Goal: Transaction & Acquisition: Book appointment/travel/reservation

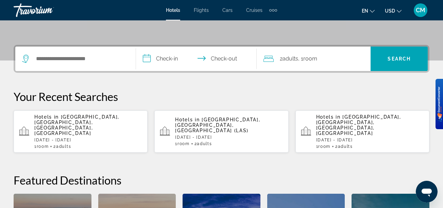
scroll to position [144, 0]
click at [125, 120] on p "Hotels in [GEOGRAPHIC_DATA], [GEOGRAPHIC_DATA], [GEOGRAPHIC_DATA], [GEOGRAPHIC_…" at bounding box center [88, 125] width 108 height 22
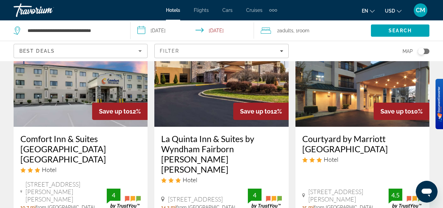
scroll to position [639, 0]
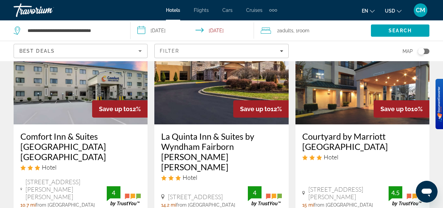
click at [145, 27] on input "**********" at bounding box center [194, 31] width 126 height 22
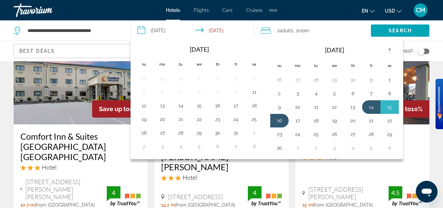
scroll to position [457, 0]
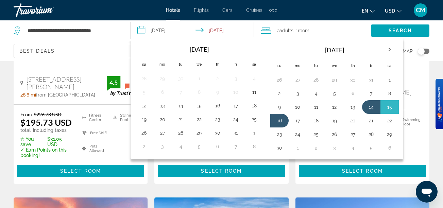
click at [438, 36] on div "Search" at bounding box center [407, 30] width 72 height 20
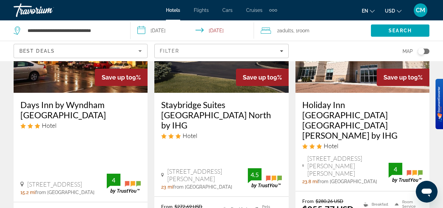
scroll to position [1065, 0]
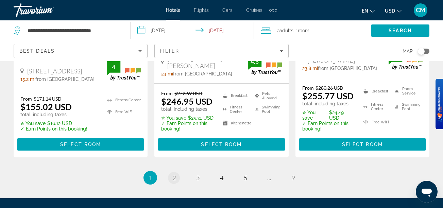
drag, startPoint x: 171, startPoint y: 120, endPoint x: 175, endPoint y: 107, distance: 14.0
click at [175, 174] on span "2" at bounding box center [173, 177] width 3 height 7
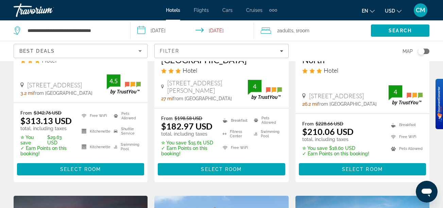
scroll to position [176, 0]
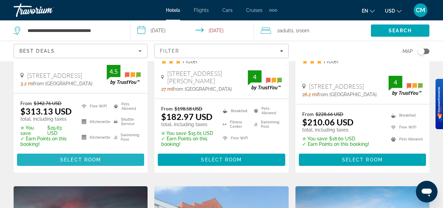
click at [94, 159] on span "Select Room" at bounding box center [80, 159] width 41 height 5
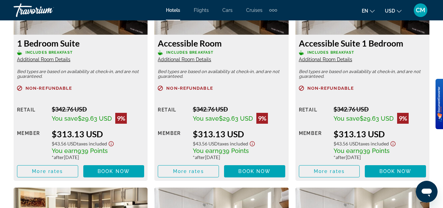
scroll to position [1132, 0]
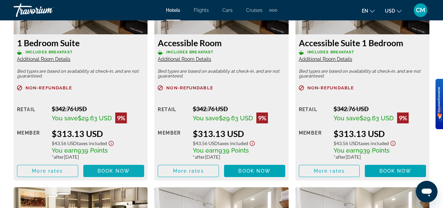
click at [110, 175] on span "Main content" at bounding box center [113, 171] width 61 height 16
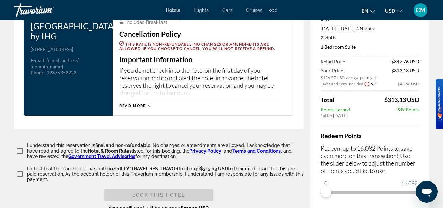
scroll to position [1026, 0]
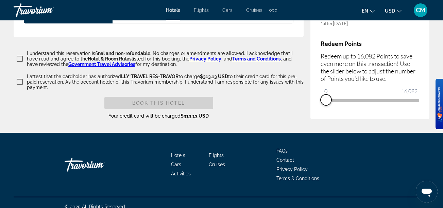
click at [326, 94] on span "ngx-slider" at bounding box center [326, 99] width 11 height 11
drag, startPoint x: 326, startPoint y: 93, endPoint x: 430, endPoint y: 90, distance: 104.4
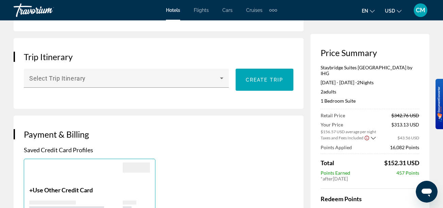
scroll to position [407, 0]
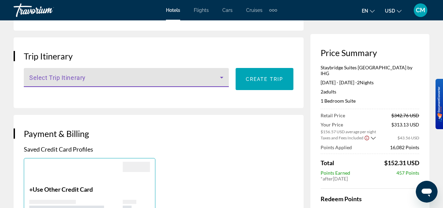
click at [220, 73] on icon "Main content" at bounding box center [222, 77] width 8 height 8
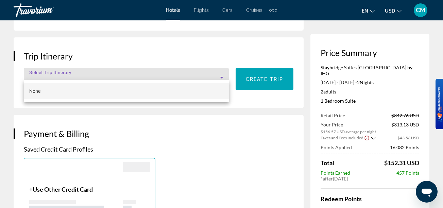
click at [220, 70] on div at bounding box center [221, 104] width 443 height 208
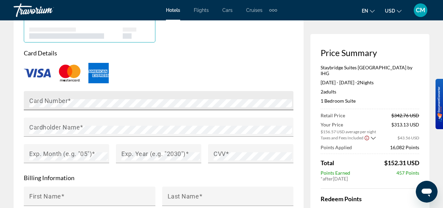
scroll to position [575, 0]
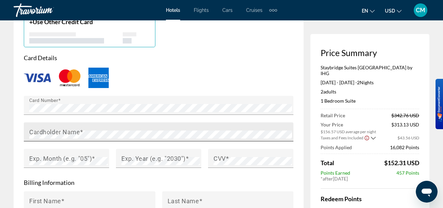
click at [55, 128] on mat-label "Cardholder Name" at bounding box center [54, 131] width 51 height 7
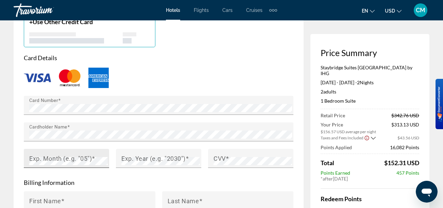
click at [55, 155] on mat-label "Exp. Month (e.g. "05")" at bounding box center [60, 158] width 63 height 7
click at [149, 155] on mat-label "Exp. Year (e.g. "2030")" at bounding box center [153, 158] width 64 height 7
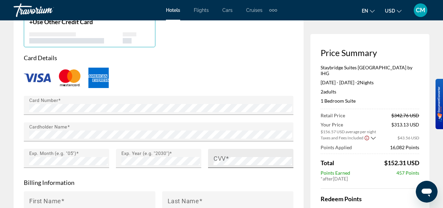
click at [210, 156] on div "CVV" at bounding box center [250, 158] width 85 height 19
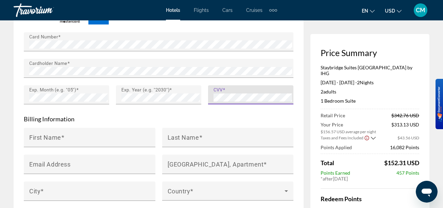
scroll to position [639, 0]
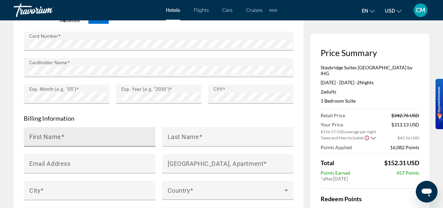
drag, startPoint x: 72, startPoint y: 140, endPoint x: 78, endPoint y: 131, distance: 10.8
click at [78, 131] on mat-form-field "First Name" at bounding box center [90, 140] width 132 height 27
click at [78, 136] on input "First Name" at bounding box center [91, 140] width 125 height 8
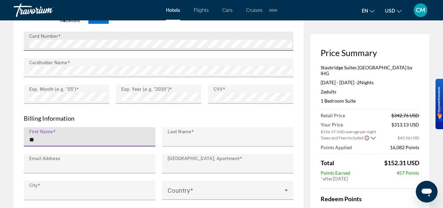
type input "********"
type input "****"
type input "**********"
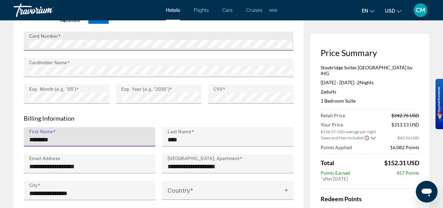
type input "**"
type input "*****"
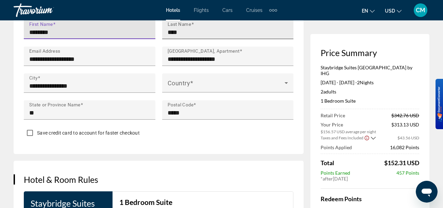
scroll to position [747, 0]
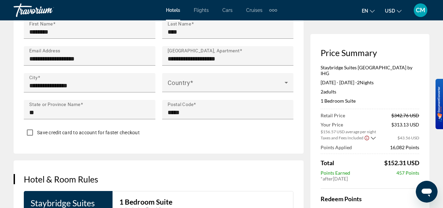
click at [210, 66] on div "Main content" at bounding box center [228, 69] width 132 height 7
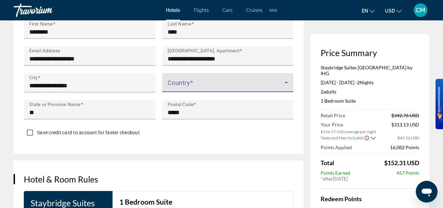
click at [209, 81] on span "Main content" at bounding box center [226, 85] width 117 height 8
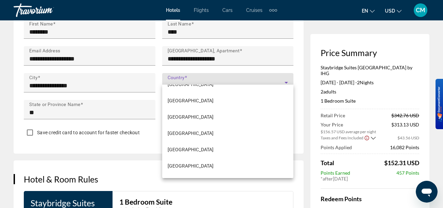
scroll to position [3878, 0]
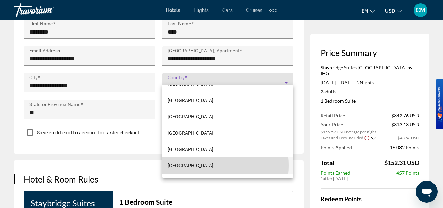
click at [189, 166] on span "[GEOGRAPHIC_DATA]" at bounding box center [191, 165] width 46 height 8
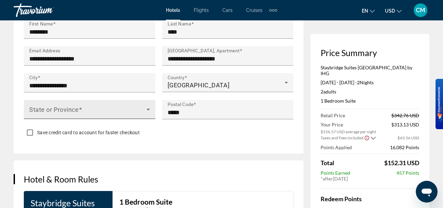
click at [117, 100] on div "State or Province" at bounding box center [89, 109] width 121 height 19
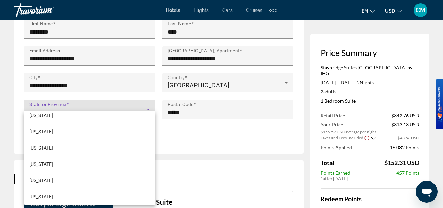
scroll to position [56, 0]
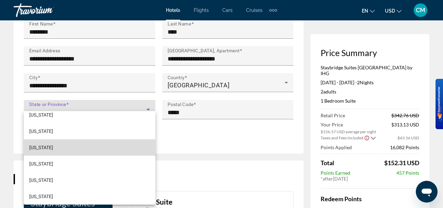
click at [99, 146] on mat-option "[US_STATE]" at bounding box center [90, 147] width 132 height 16
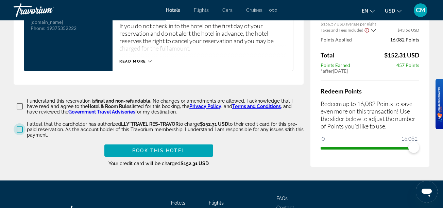
scroll to position [977, 0]
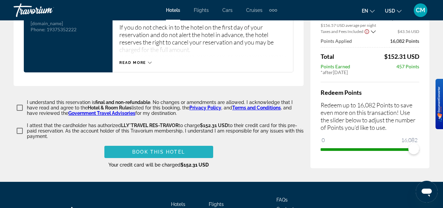
click at [200, 144] on span "Main content" at bounding box center [158, 152] width 109 height 16
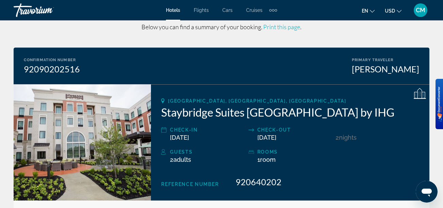
scroll to position [24, 0]
